Goal: Task Accomplishment & Management: Complete application form

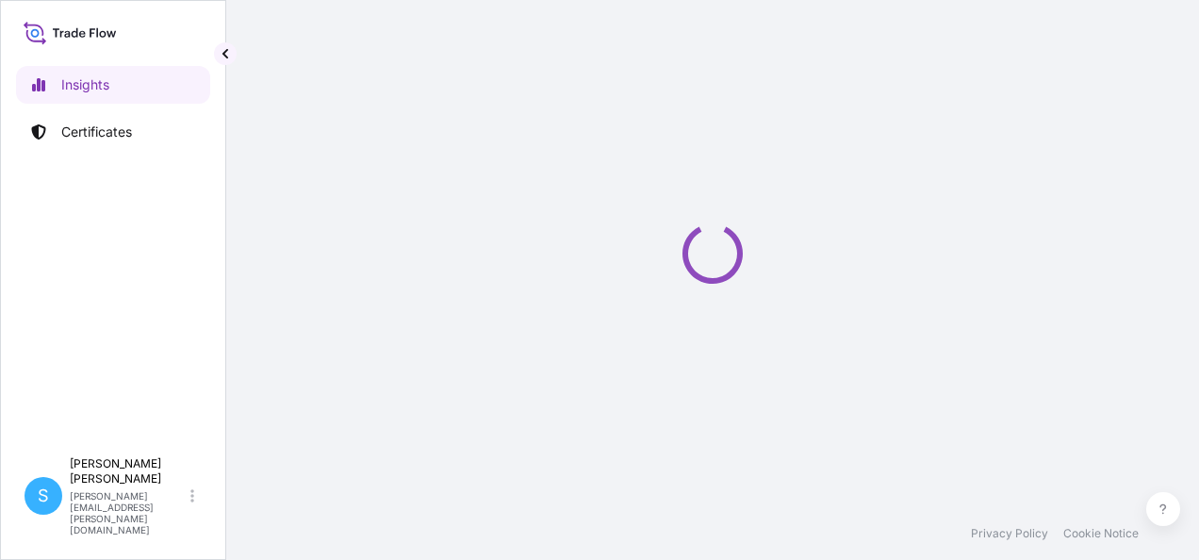
select select "2025"
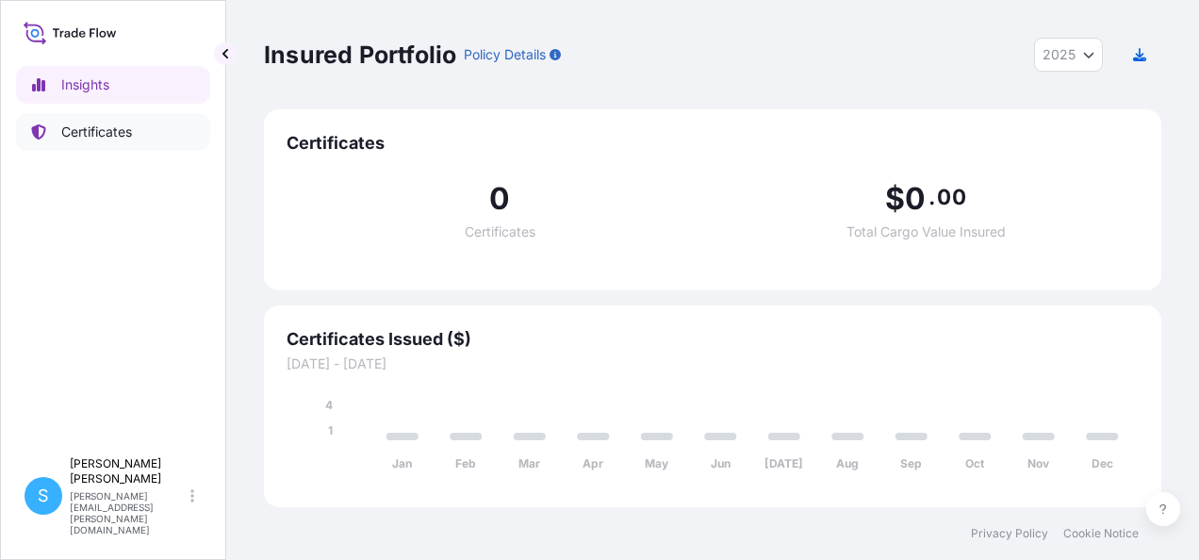
click at [116, 123] on p "Certificates" at bounding box center [96, 132] width 71 height 19
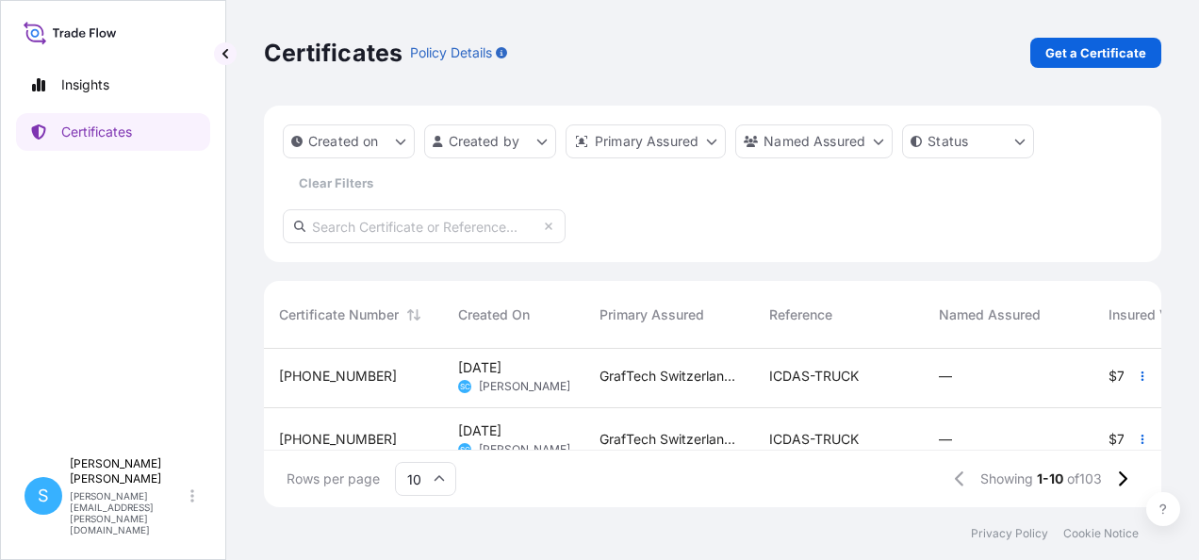
scroll to position [545, 0]
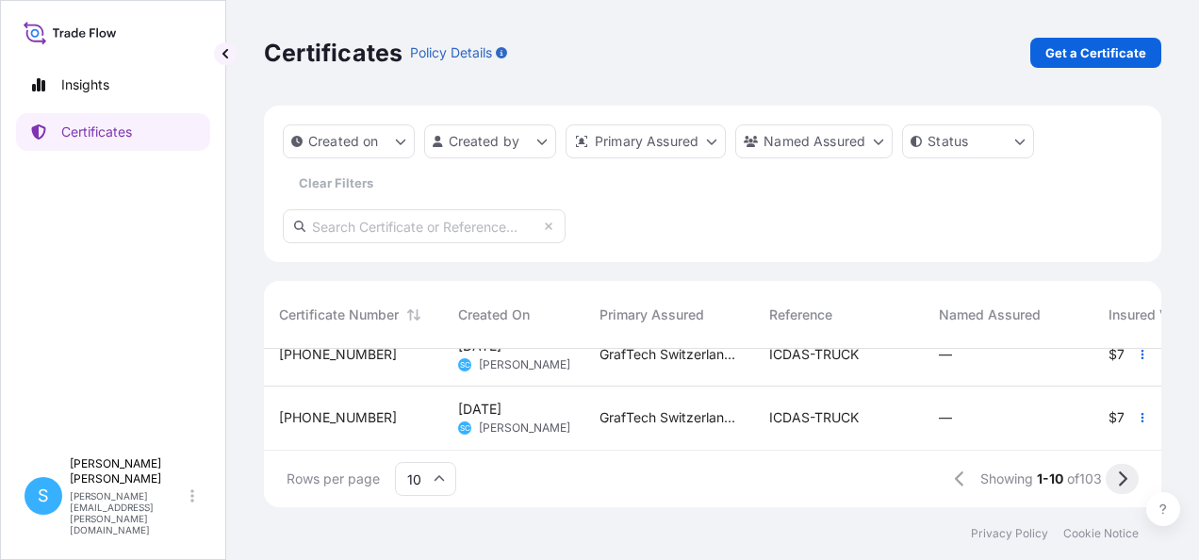
click at [1127, 475] on icon at bounding box center [1122, 478] width 10 height 17
click at [1130, 480] on button at bounding box center [1122, 479] width 33 height 30
click at [1122, 475] on icon at bounding box center [1122, 478] width 10 height 17
click at [1124, 479] on icon at bounding box center [1122, 478] width 10 height 17
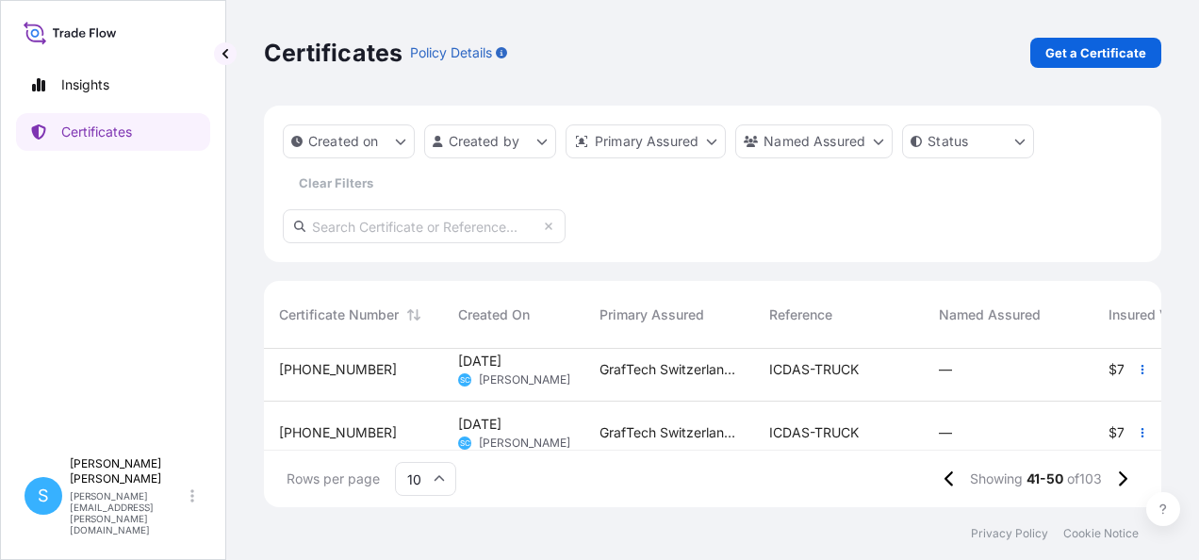
scroll to position [0, 0]
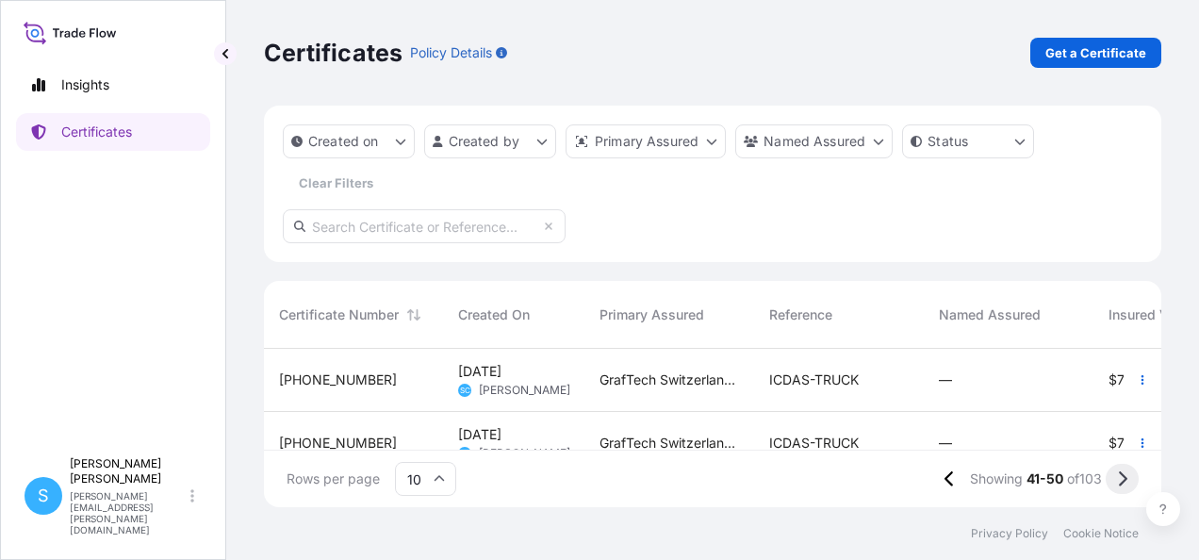
click at [1130, 473] on button at bounding box center [1122, 479] width 33 height 30
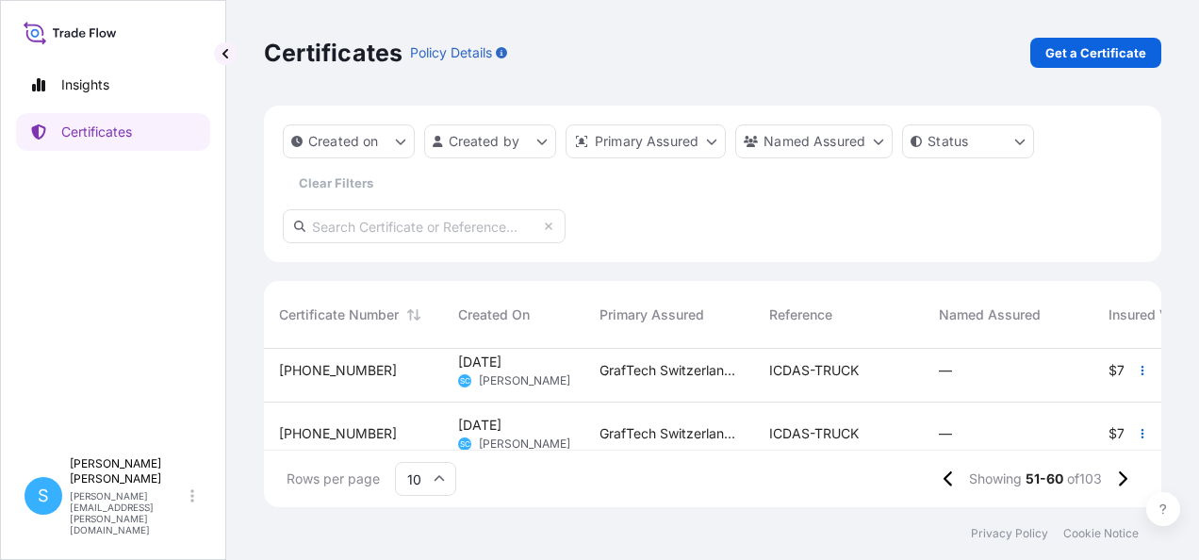
scroll to position [545, 0]
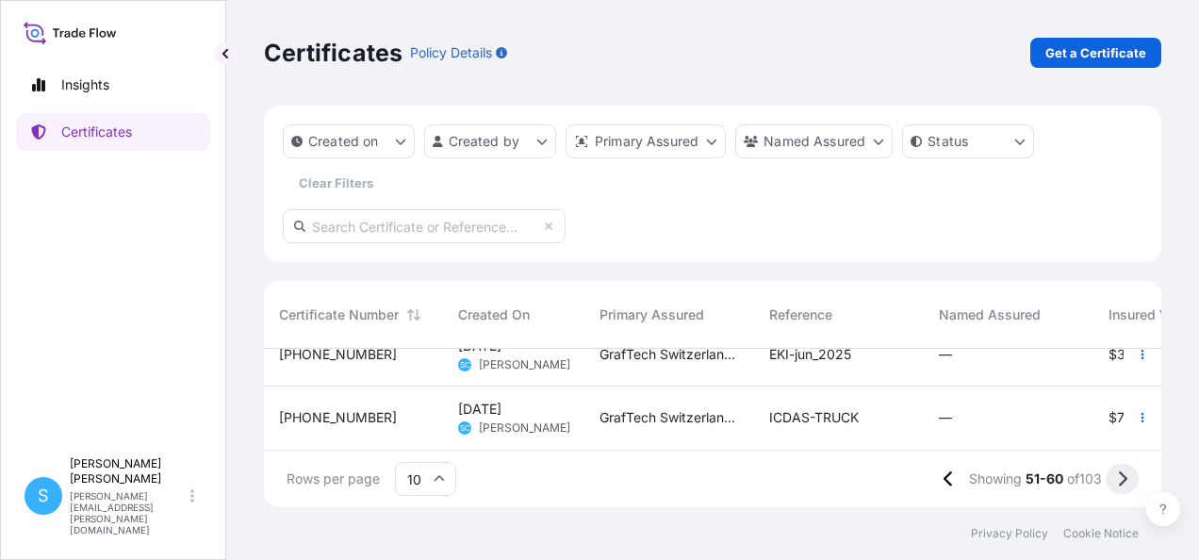
click at [1129, 478] on button at bounding box center [1122, 479] width 33 height 30
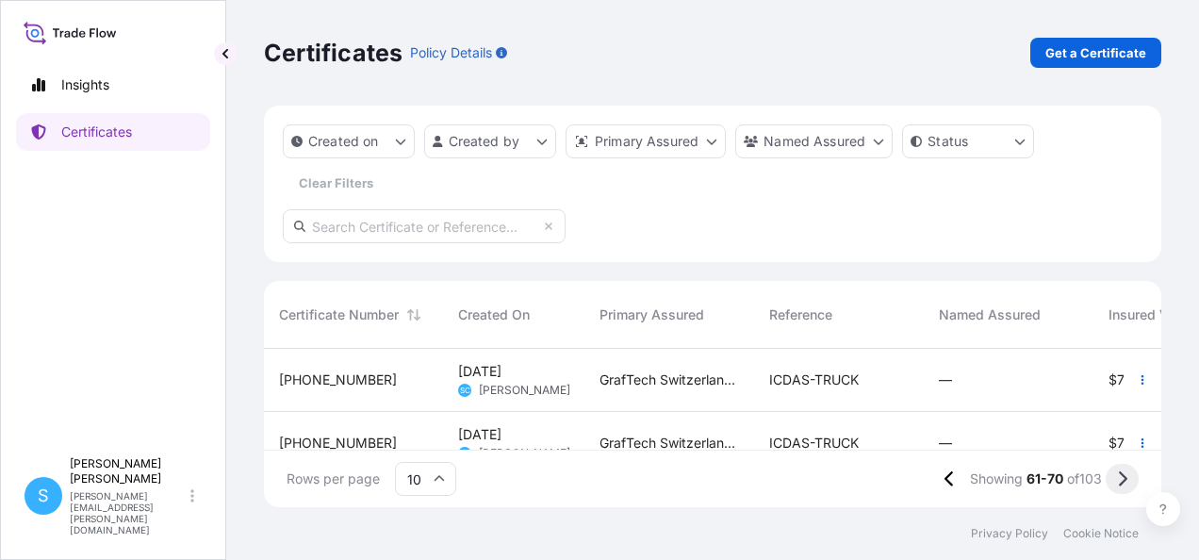
click at [1126, 477] on icon at bounding box center [1123, 478] width 8 height 15
click at [945, 484] on icon at bounding box center [950, 478] width 10 height 17
click at [945, 472] on icon at bounding box center [950, 478] width 10 height 17
click at [944, 478] on icon at bounding box center [949, 478] width 10 height 17
click at [945, 477] on icon at bounding box center [950, 478] width 10 height 17
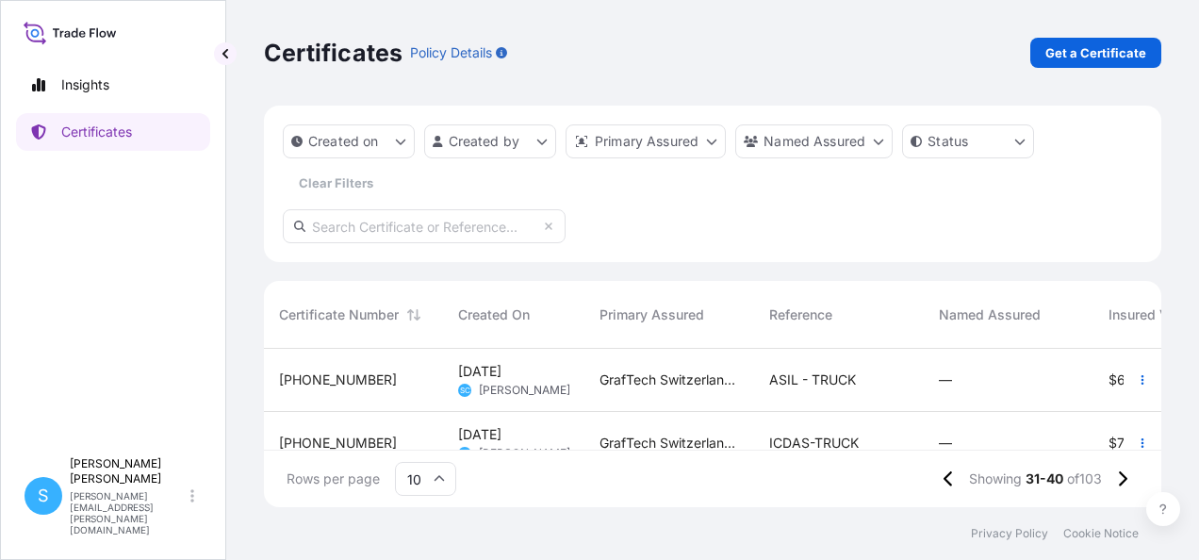
click at [944, 477] on icon at bounding box center [949, 478] width 10 height 17
click at [939, 477] on button at bounding box center [951, 479] width 33 height 30
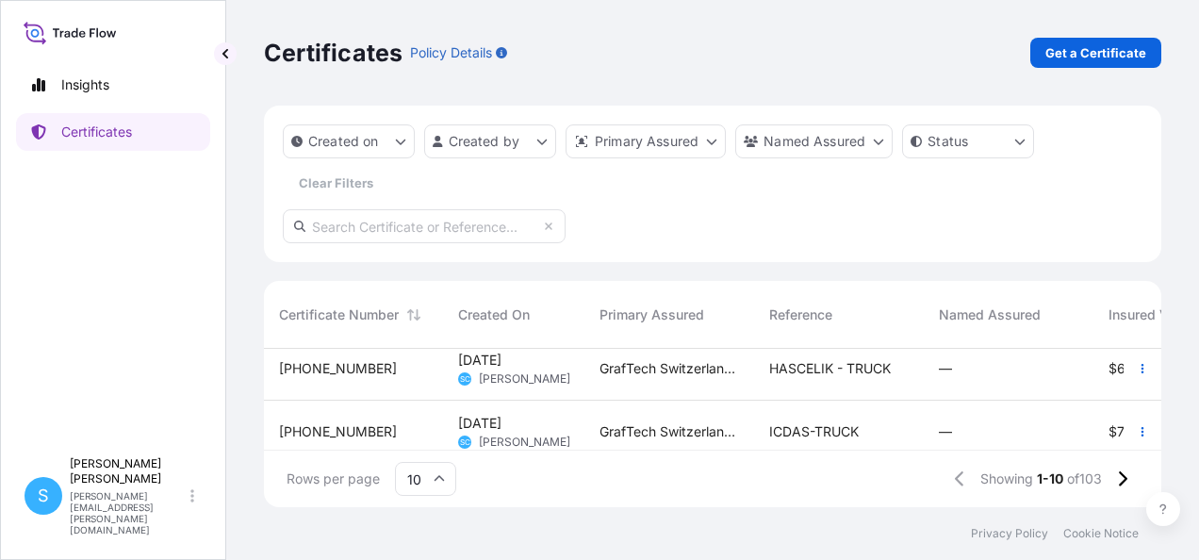
click at [576, 372] on div "[DATE] SC [PERSON_NAME]" at bounding box center [513, 369] width 141 height 63
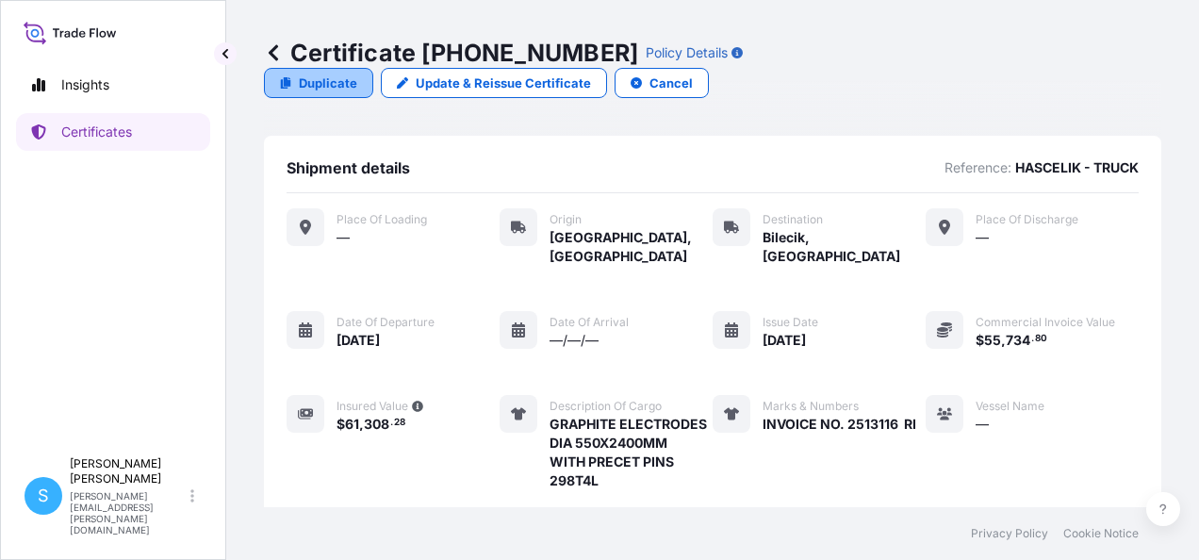
click at [357, 74] on p "Duplicate" at bounding box center [328, 83] width 58 height 19
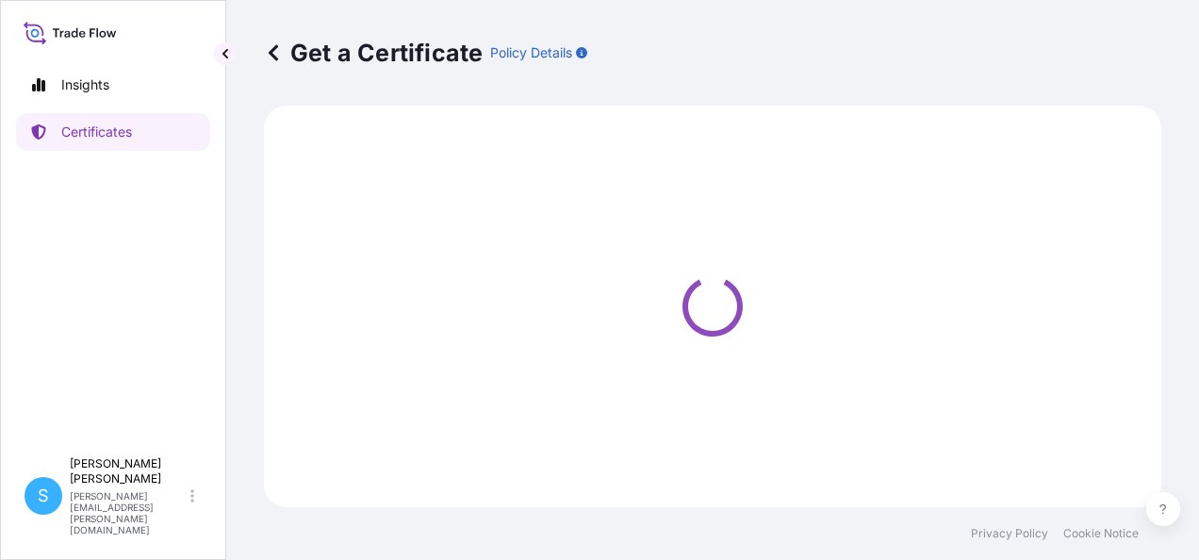
select select "Road"
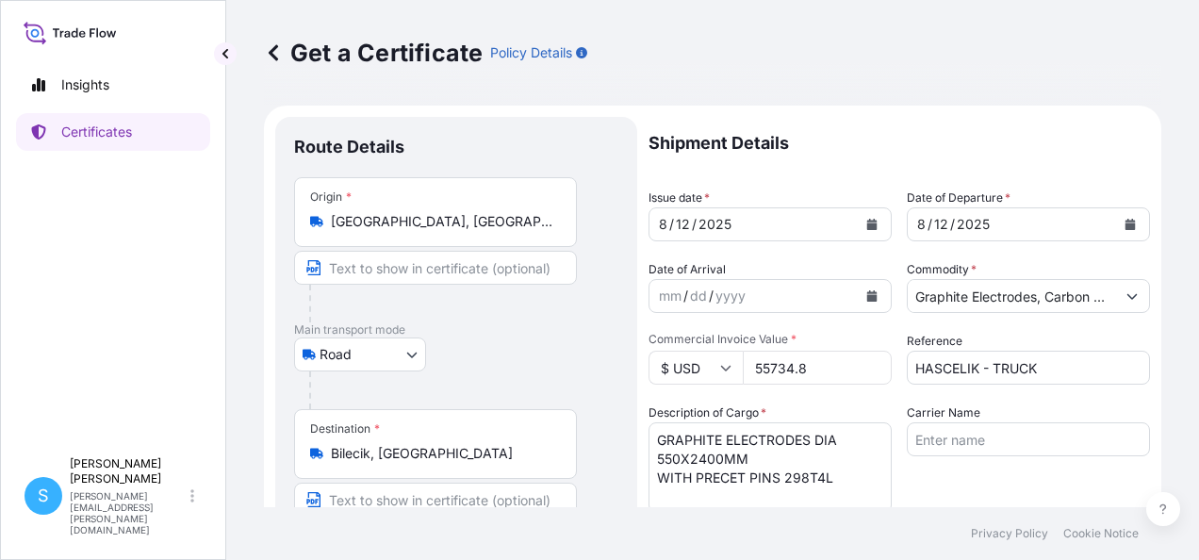
select select "31801"
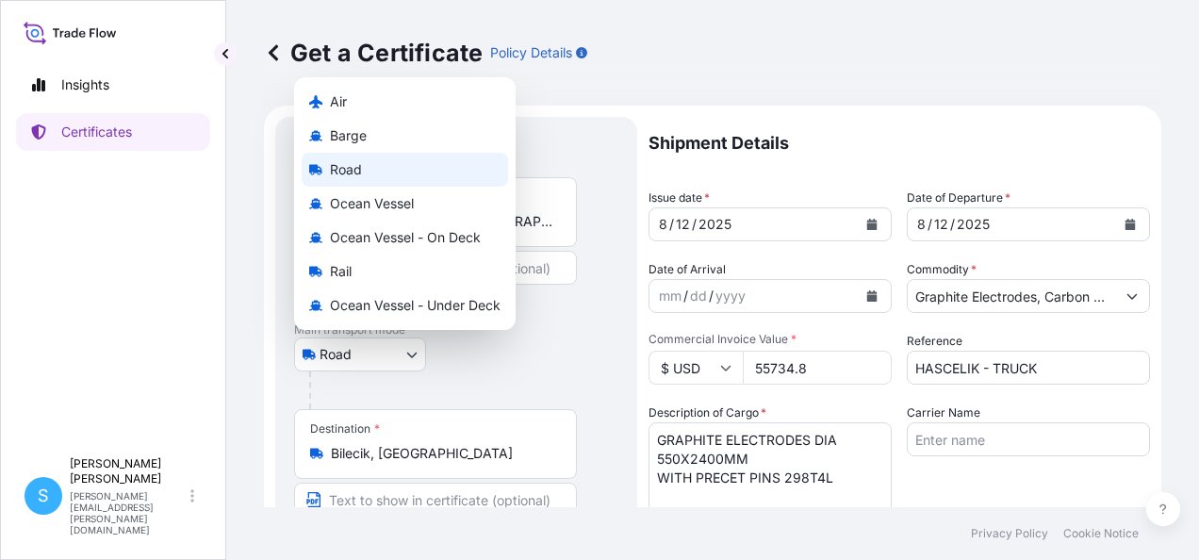
click at [409, 355] on body "Insights Certificates S [PERSON_NAME] [PERSON_NAME][EMAIL_ADDRESS][PERSON_NAME]…" at bounding box center [599, 280] width 1199 height 560
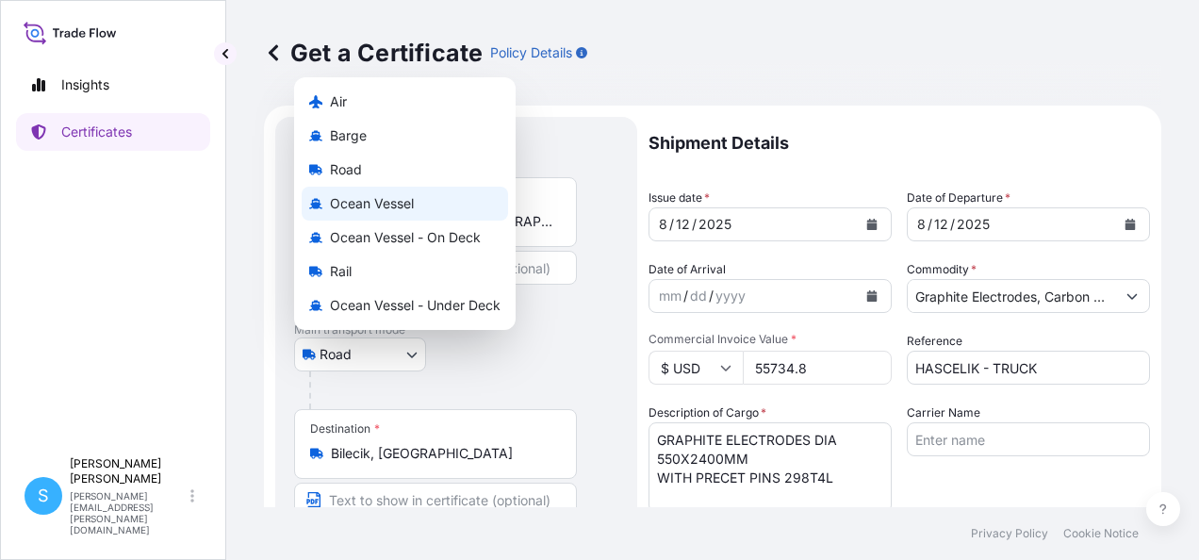
click at [400, 207] on span "Ocean Vessel" at bounding box center [372, 203] width 84 height 19
select select "Ocean Vessel"
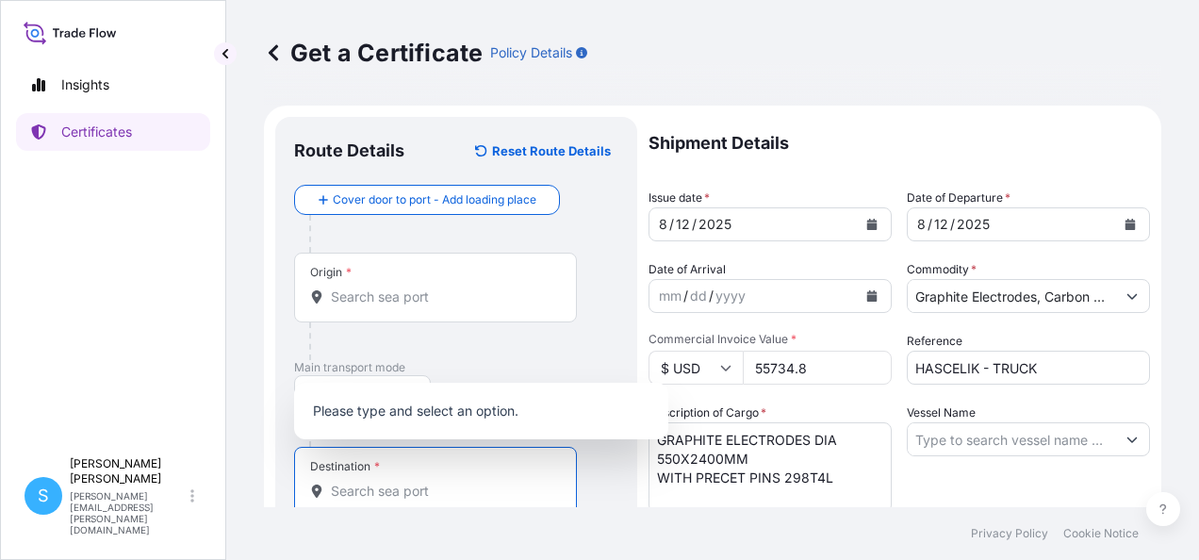
click at [373, 490] on input "Destination *" at bounding box center [442, 491] width 223 height 19
click at [398, 486] on input "Destination * Please select a destination" at bounding box center [442, 491] width 223 height 19
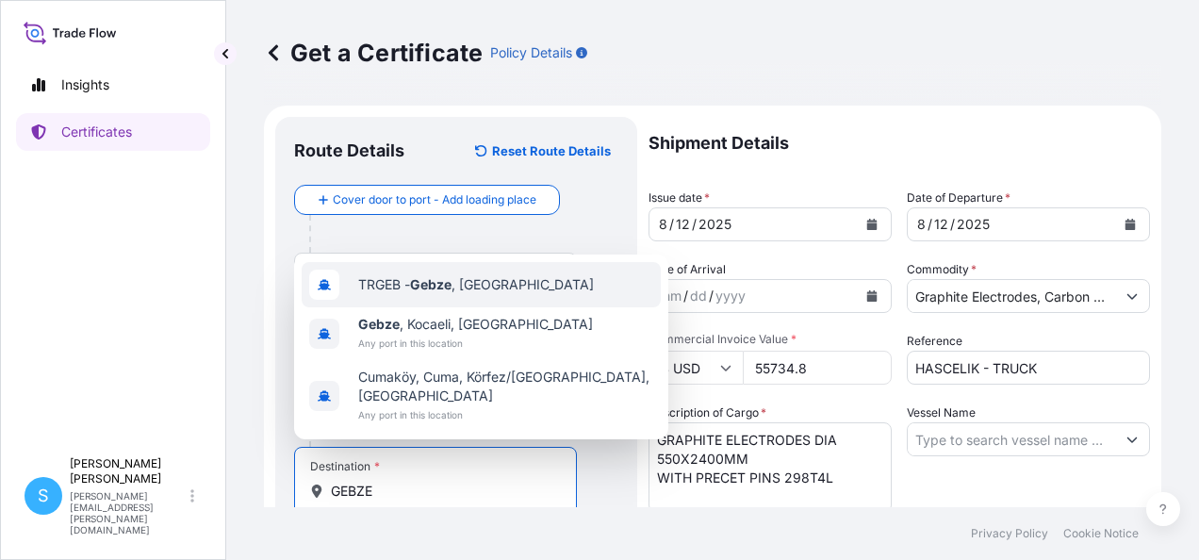
click at [464, 294] on span "TRGEB - Gebze , [GEOGRAPHIC_DATA]" at bounding box center [476, 284] width 236 height 19
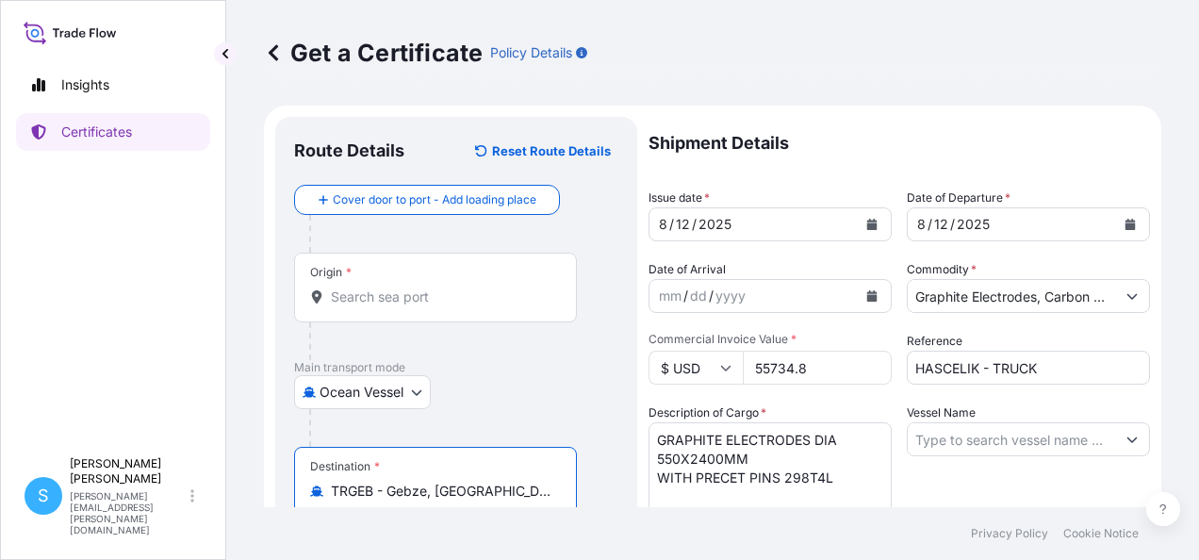
type input "TRGEB - Gebze, [GEOGRAPHIC_DATA]"
click at [522, 411] on div at bounding box center [463, 428] width 309 height 38
click at [858, 224] on button "Calendar" at bounding box center [872, 224] width 30 height 30
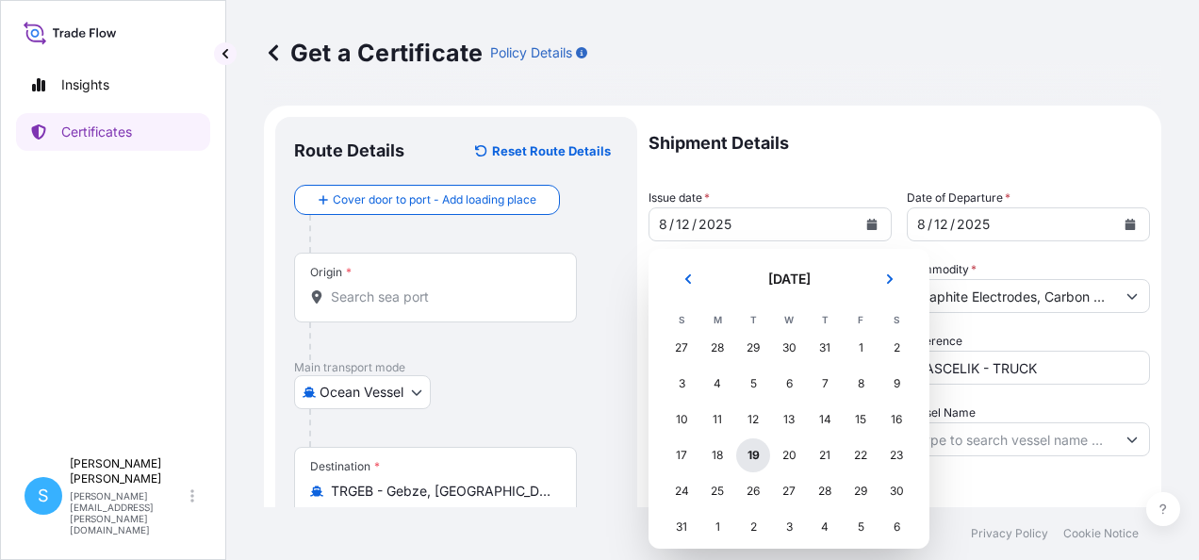
click at [749, 454] on div "19" at bounding box center [753, 455] width 34 height 34
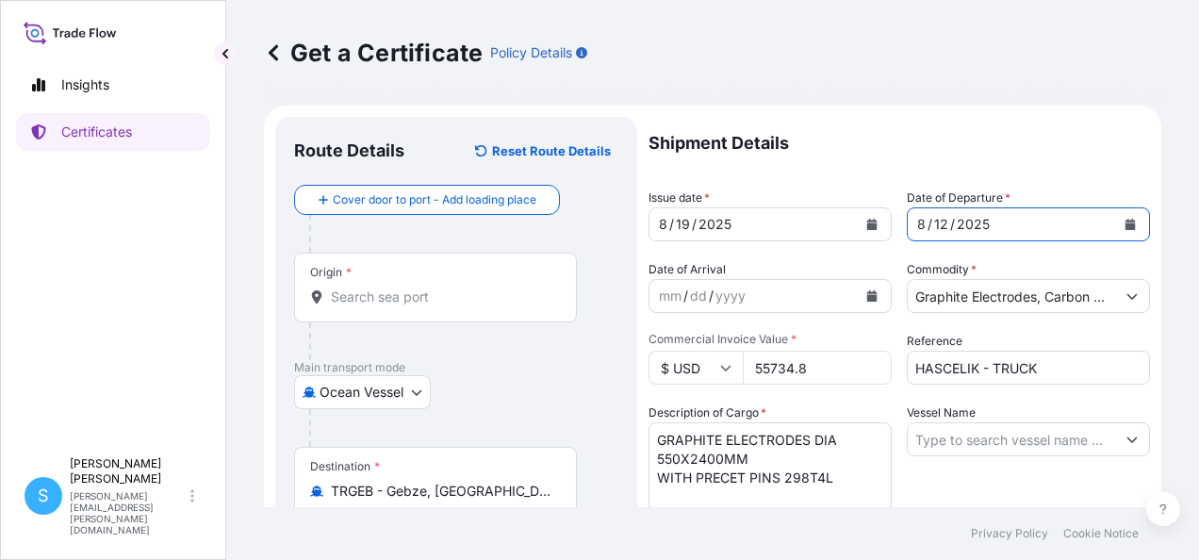
click at [1126, 226] on icon "Calendar" at bounding box center [1131, 224] width 10 height 11
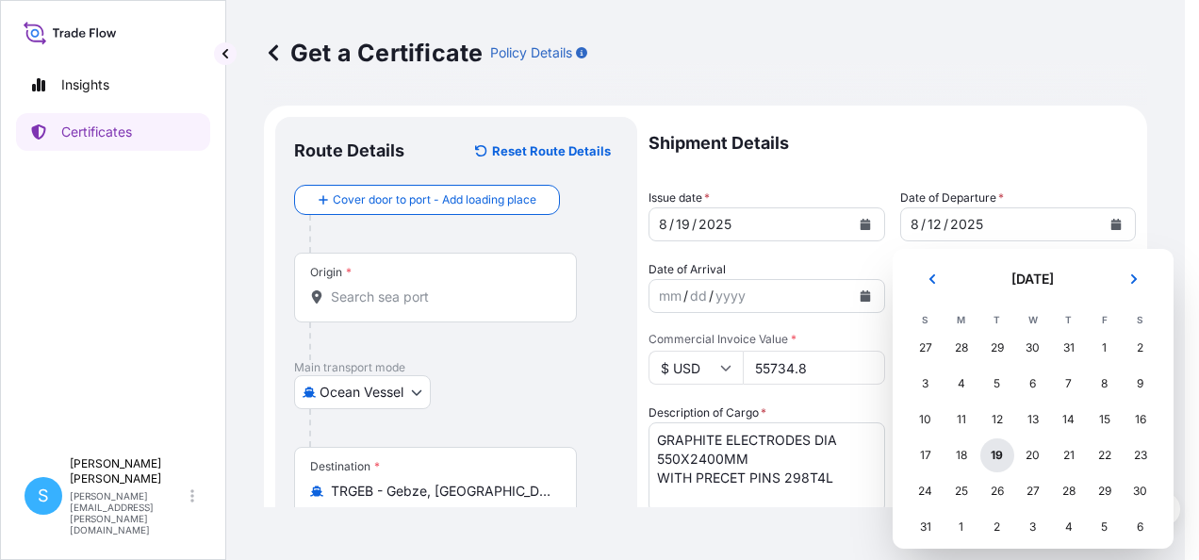
click at [987, 453] on div "19" at bounding box center [998, 455] width 34 height 34
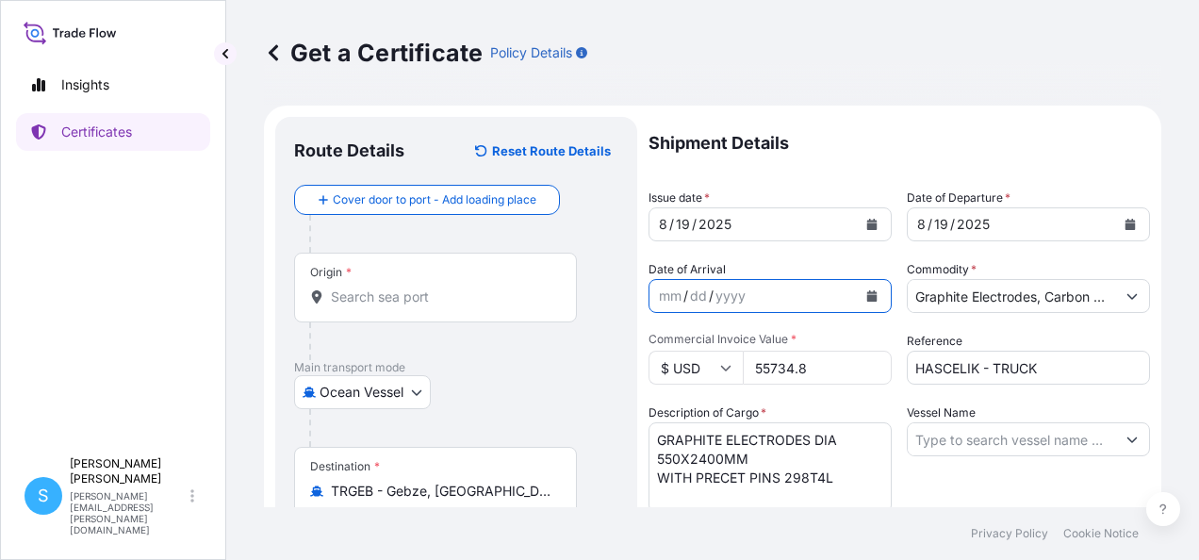
click at [867, 297] on icon "Calendar" at bounding box center [872, 295] width 10 height 11
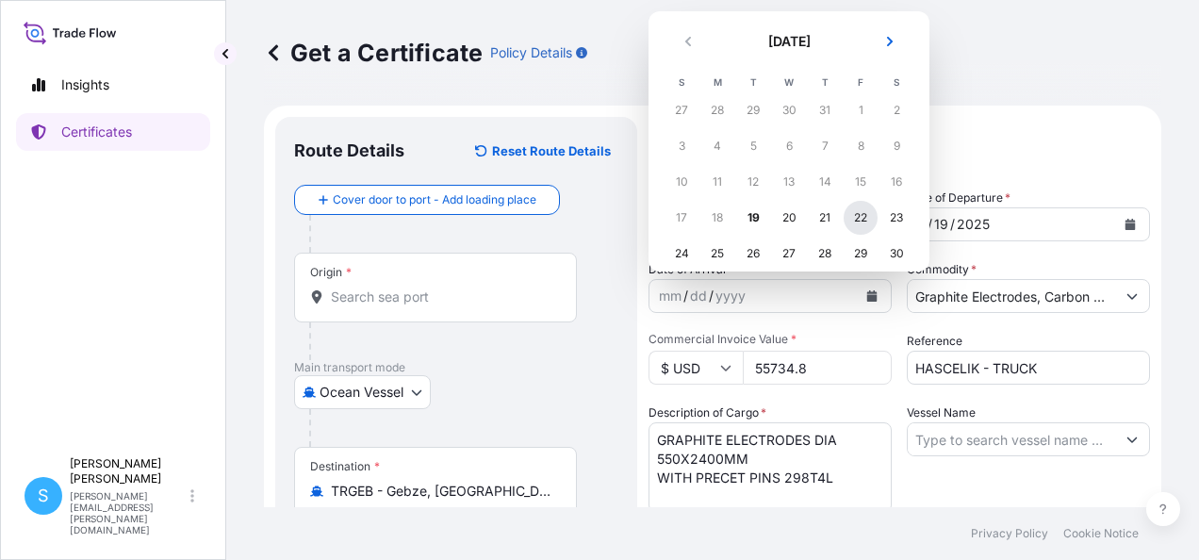
click at [861, 222] on div "22" at bounding box center [861, 218] width 34 height 34
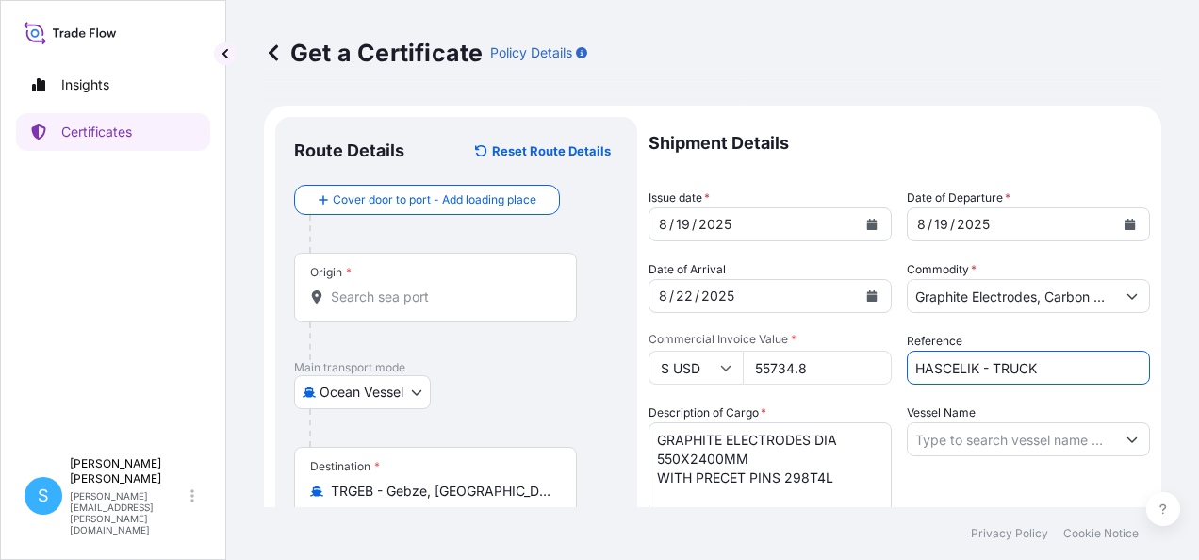
click at [1052, 373] on input "HASCELIK - TRUCK" at bounding box center [1028, 368] width 243 height 34
type input "HASCELIK - VESSEL"
click at [793, 366] on input "55734.8" at bounding box center [817, 368] width 149 height 34
click at [818, 370] on input "160809.8" at bounding box center [817, 368] width 149 height 34
type input "160809.95"
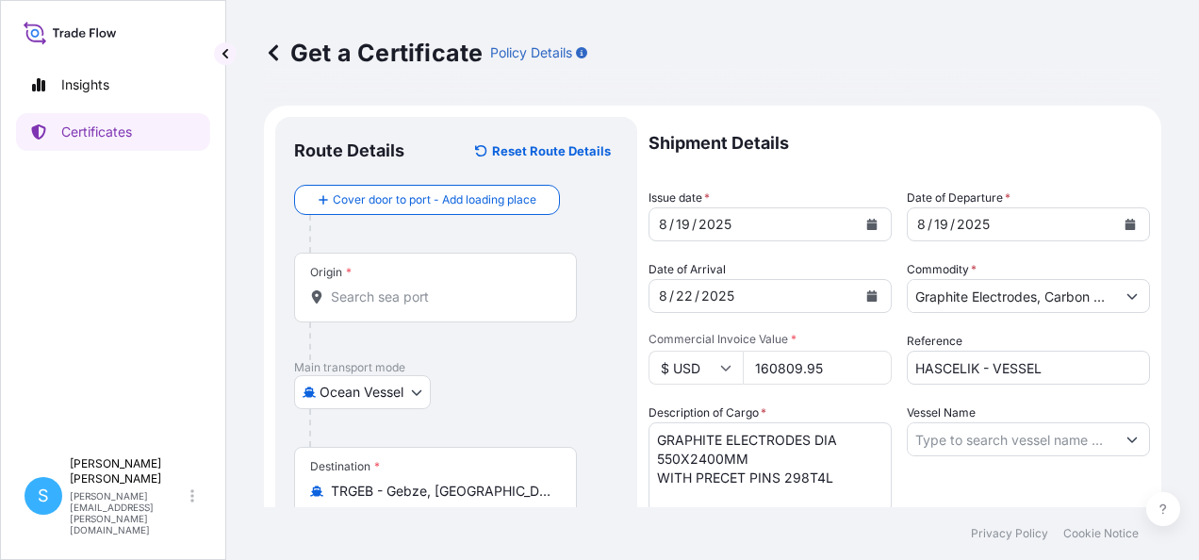
click at [1062, 437] on input "Vessel Name" at bounding box center [1011, 439] width 207 height 34
click at [1056, 439] on input "Vessel Name" at bounding box center [1011, 439] width 207 height 34
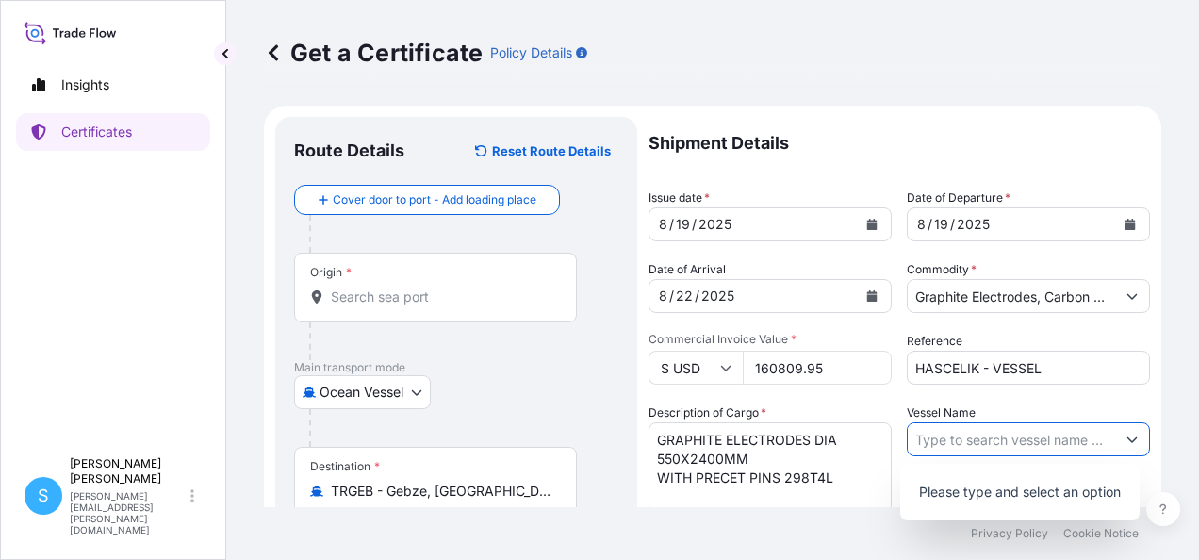
click at [1127, 443] on icon "Show suggestions" at bounding box center [1132, 439] width 11 height 11
click at [1007, 496] on p "Please type and select an option" at bounding box center [1020, 491] width 224 height 41
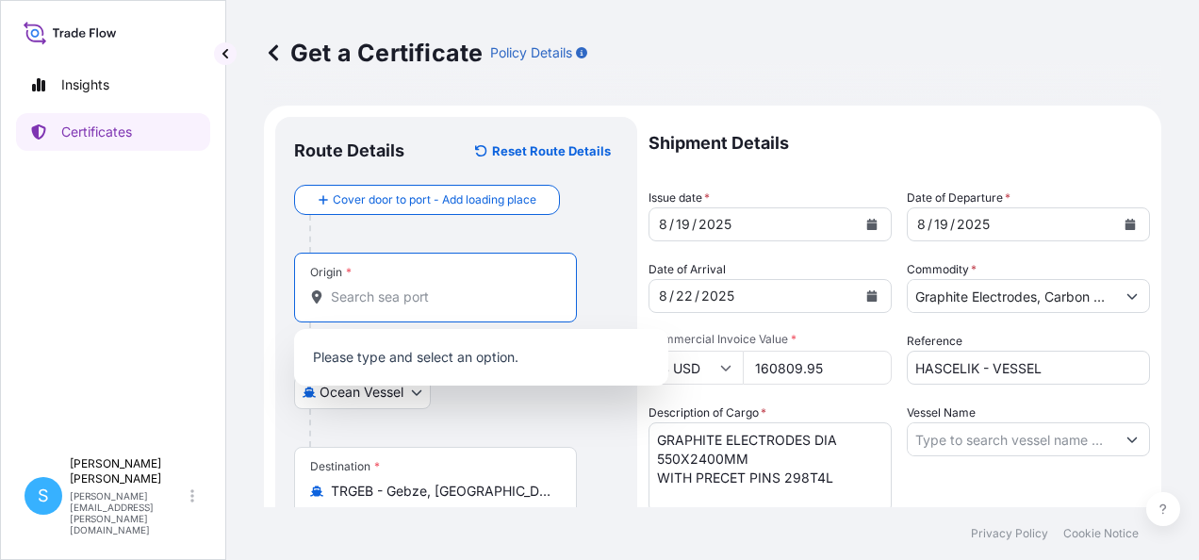
click at [374, 292] on input "Origin *" at bounding box center [442, 297] width 223 height 19
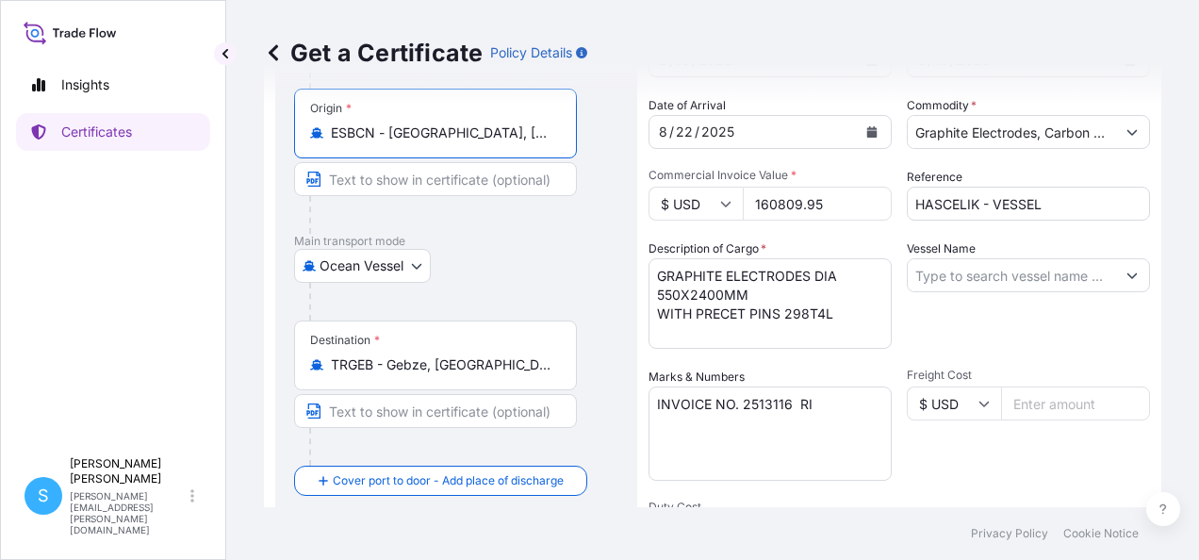
scroll to position [189, 0]
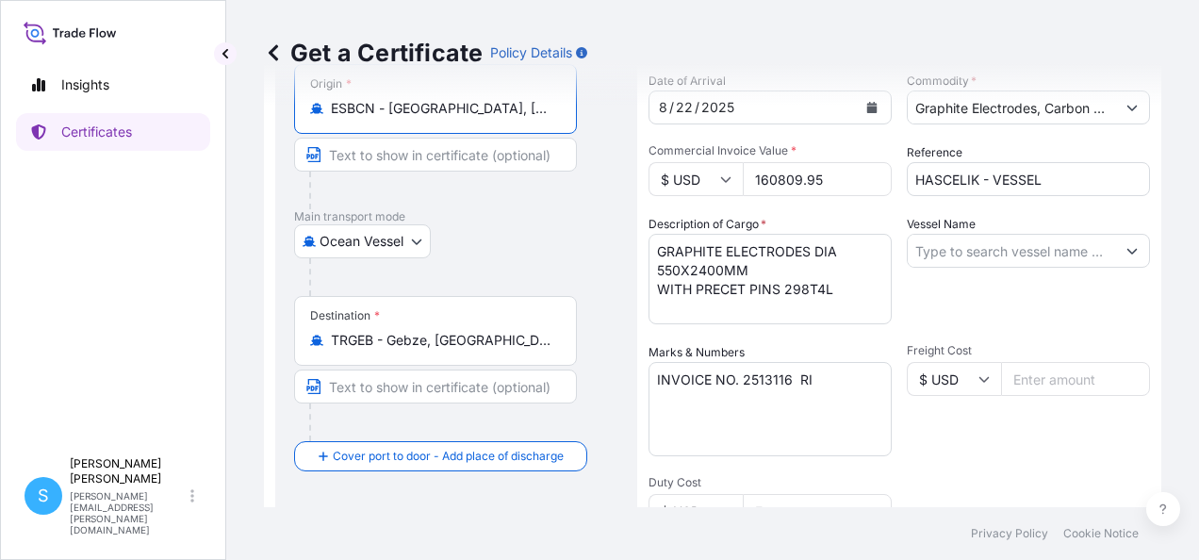
type input "ESBCN - [GEOGRAPHIC_DATA], [GEOGRAPHIC_DATA]"
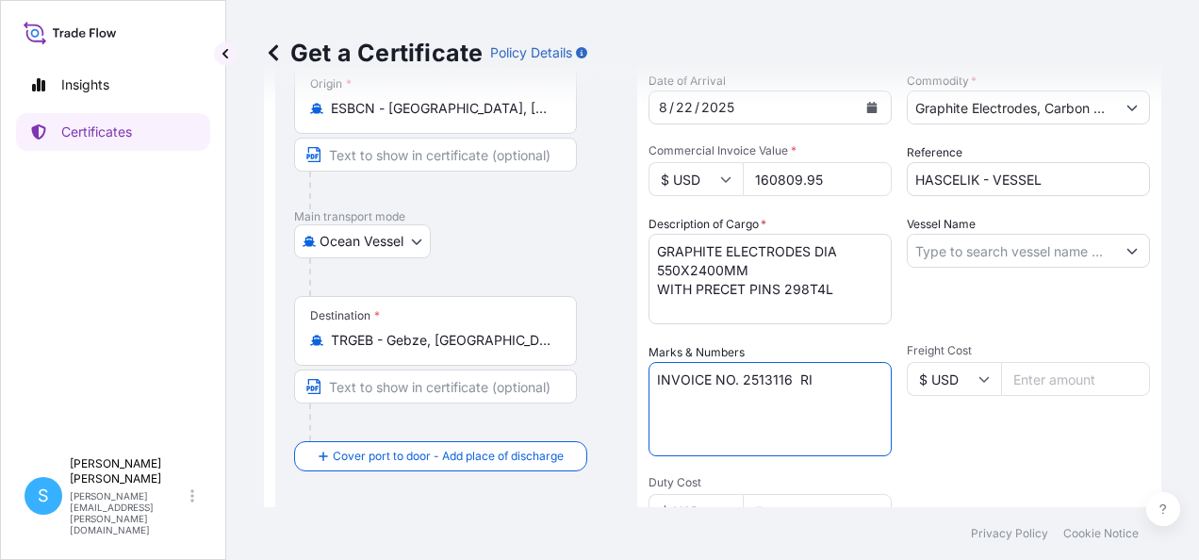
click at [791, 376] on textarea "INVOICE NO. 2513116 RI" at bounding box center [770, 409] width 243 height 94
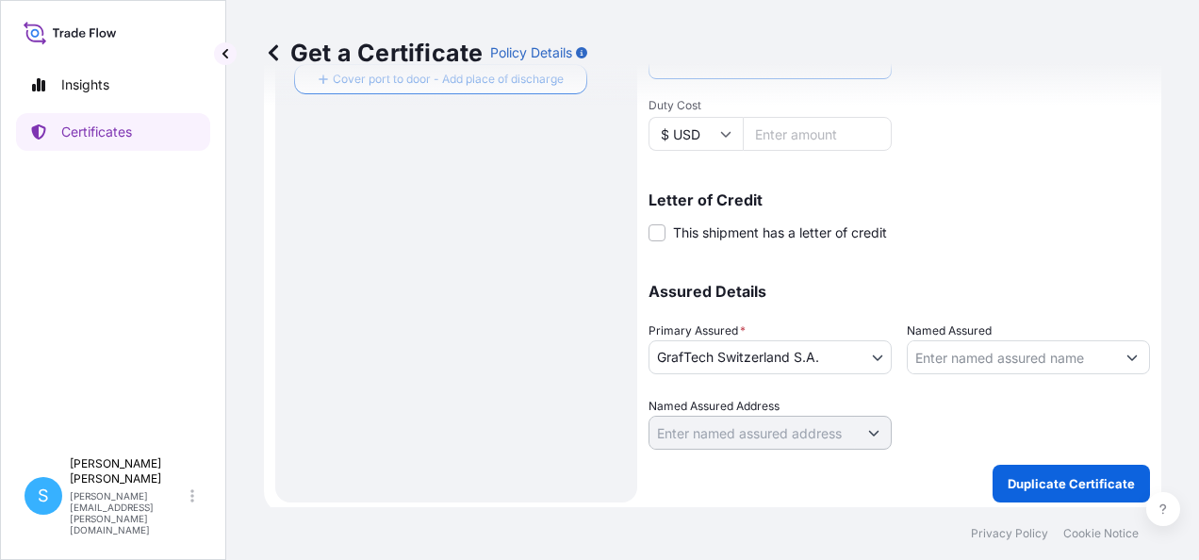
scroll to position [571, 0]
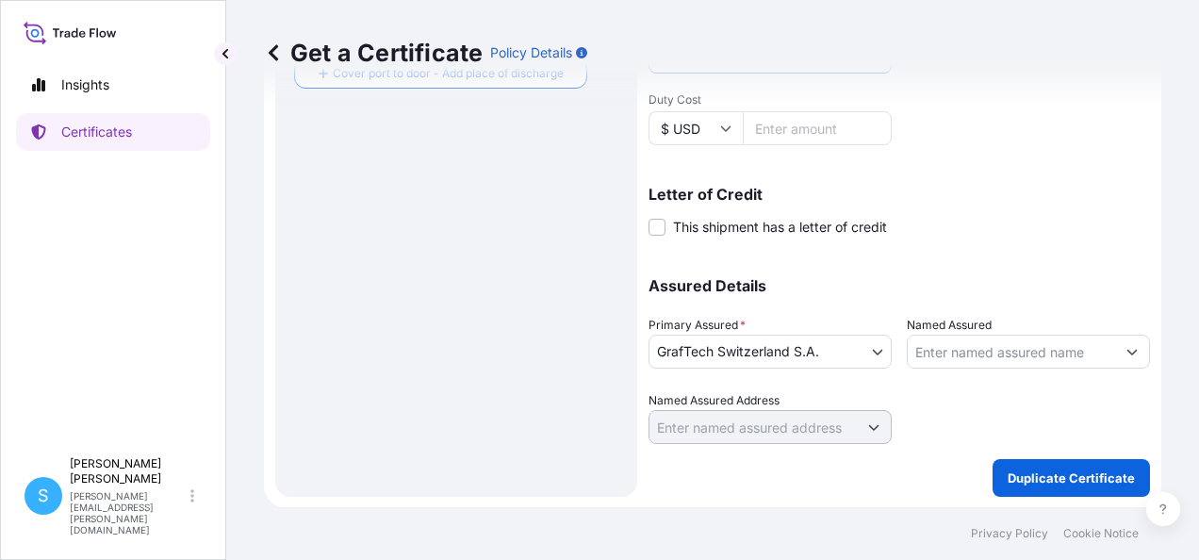
type textarea "INVOICE NO. 2513144 RI"
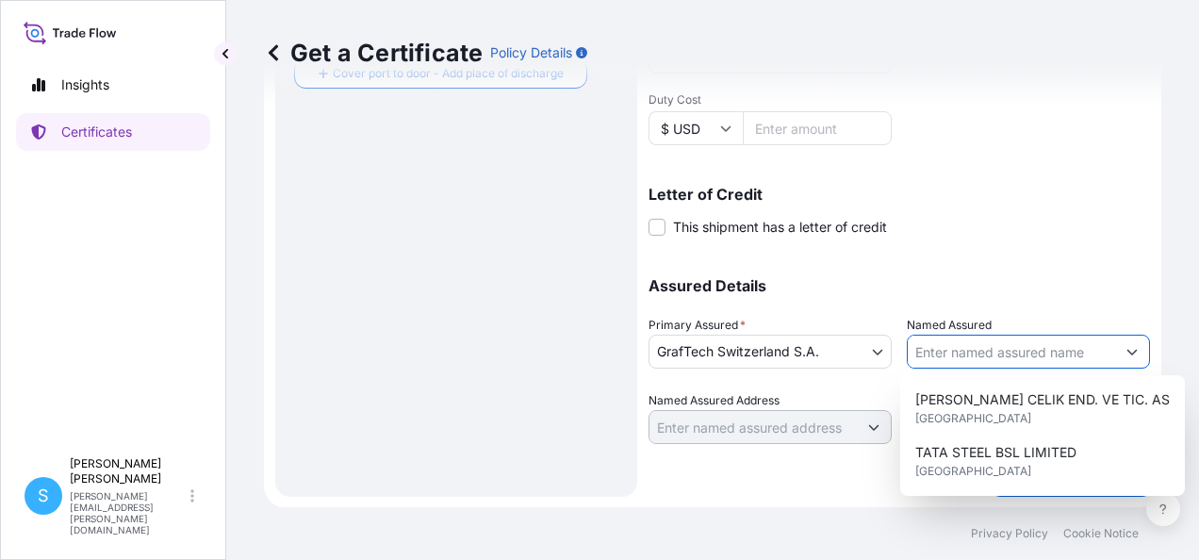
click at [940, 348] on input "Named Assured" at bounding box center [1011, 352] width 207 height 34
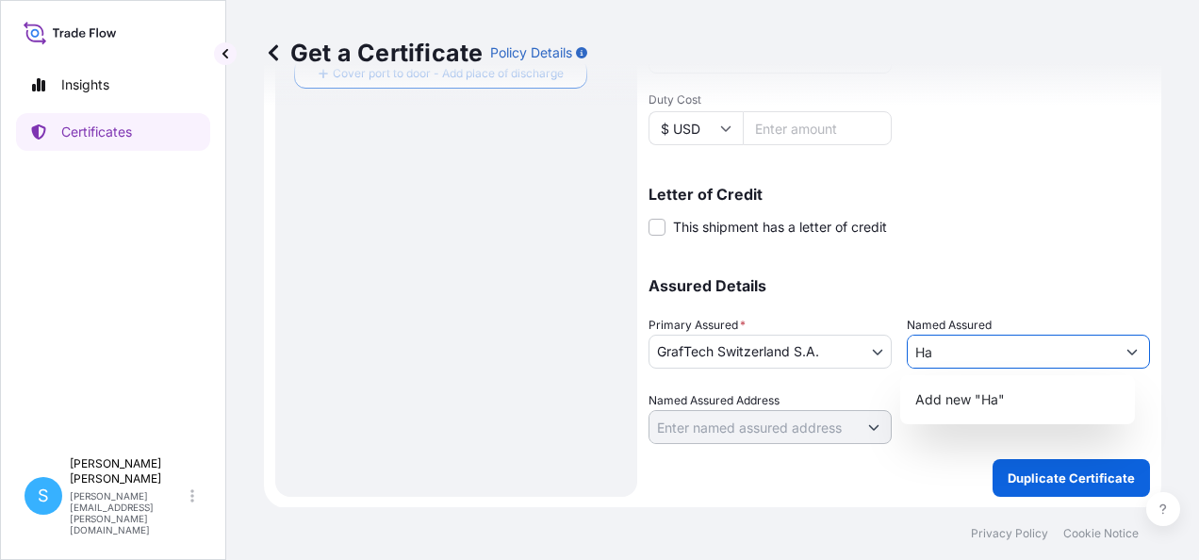
type input "H"
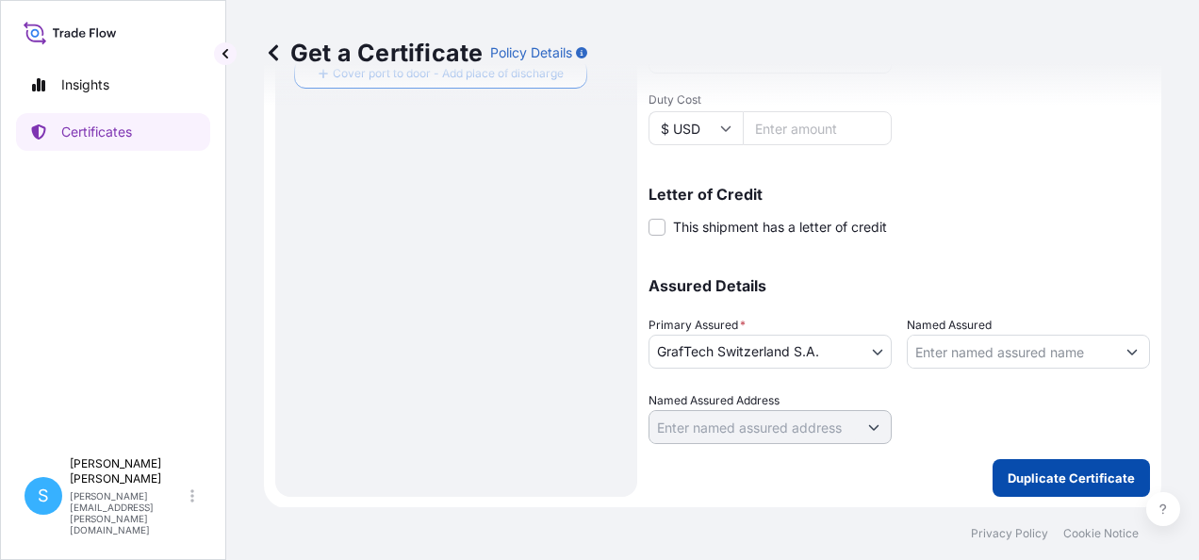
click at [1097, 481] on p "Duplicate Certificate" at bounding box center [1071, 478] width 127 height 19
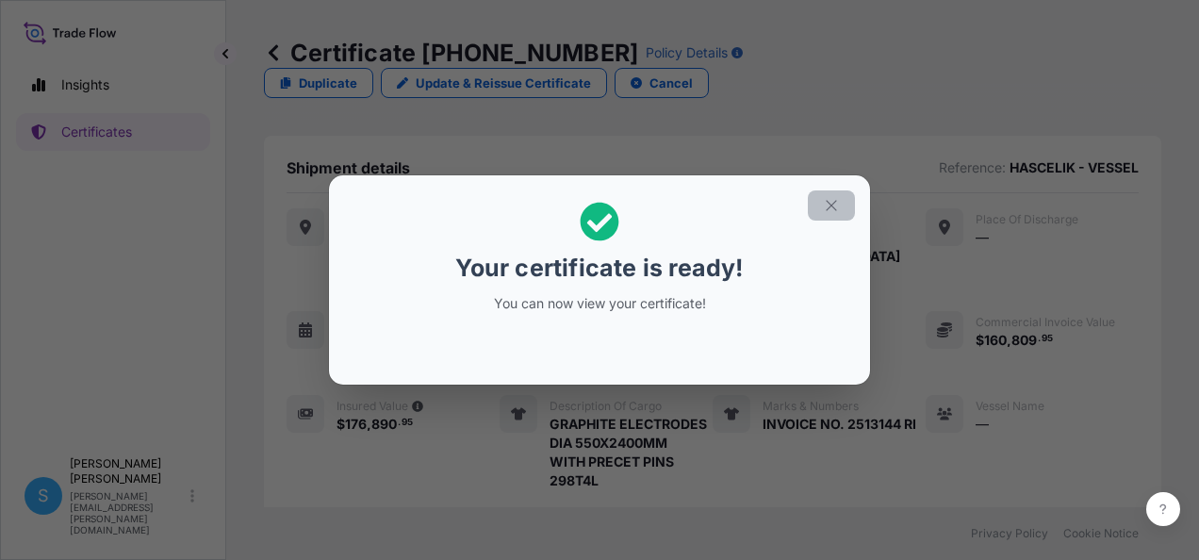
click at [835, 205] on icon "button" at bounding box center [831, 205] width 17 height 17
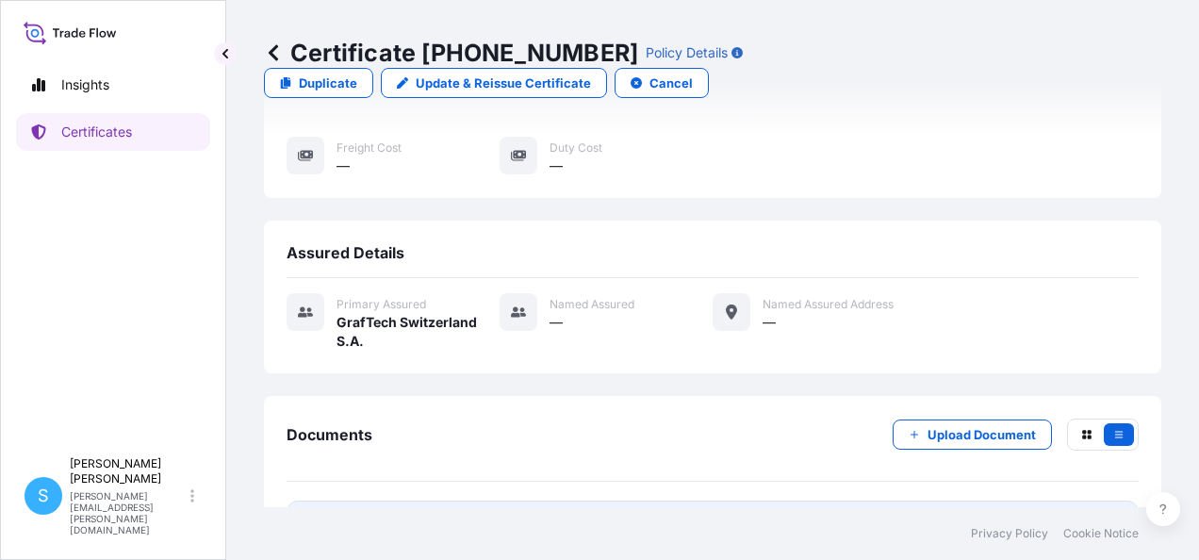
scroll to position [411, 0]
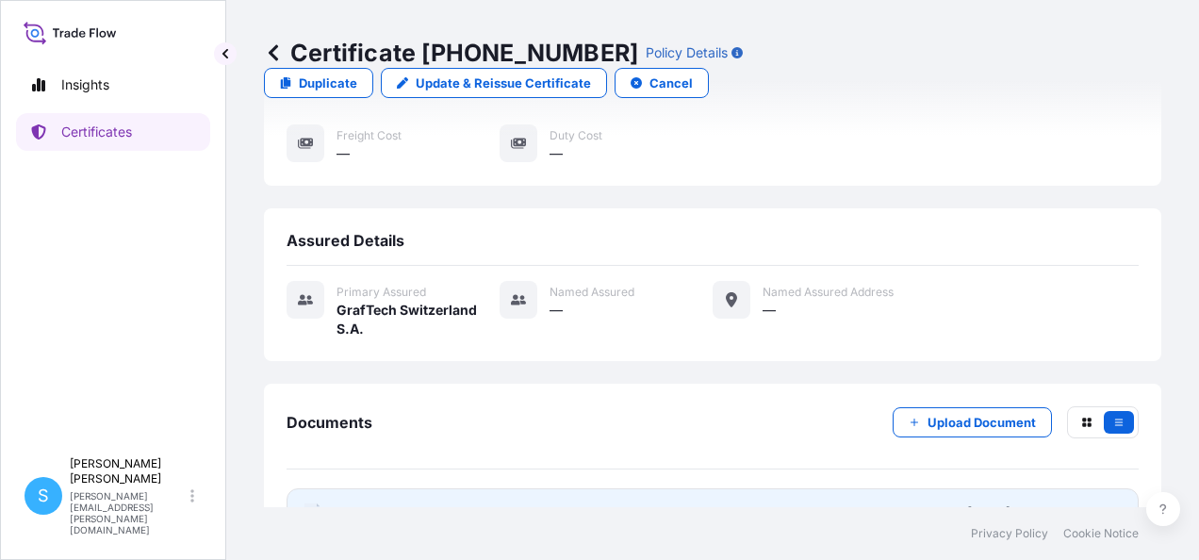
click at [313, 512] on text "PDF" at bounding box center [312, 515] width 12 height 7
